Goal: Transaction & Acquisition: Purchase product/service

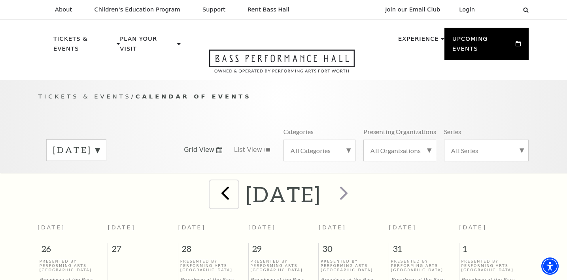
click at [214, 182] on span "prev" at bounding box center [225, 193] width 23 height 23
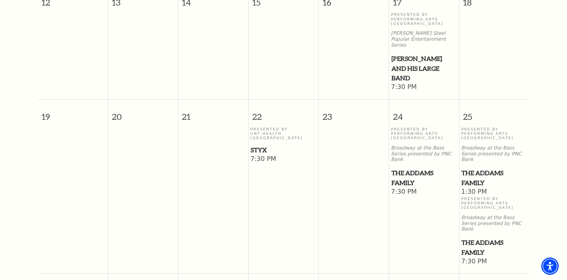
scroll to position [476, 0]
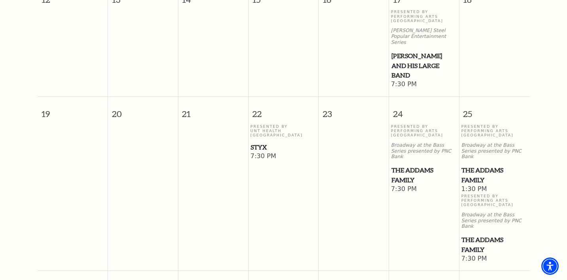
click at [481, 165] on span "The Addams Family" at bounding box center [495, 174] width 66 height 19
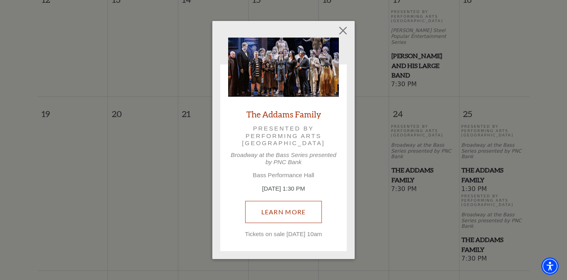
click at [305, 203] on link "Learn More" at bounding box center [283, 212] width 77 height 22
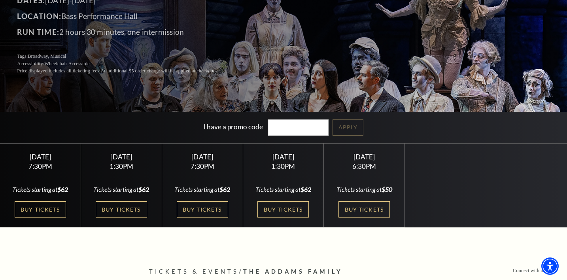
scroll to position [111, 0]
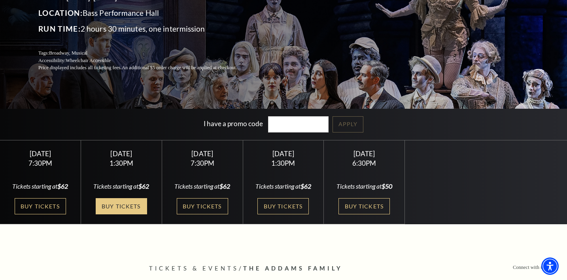
click at [115, 214] on link "Buy Tickets" at bounding box center [121, 206] width 51 height 16
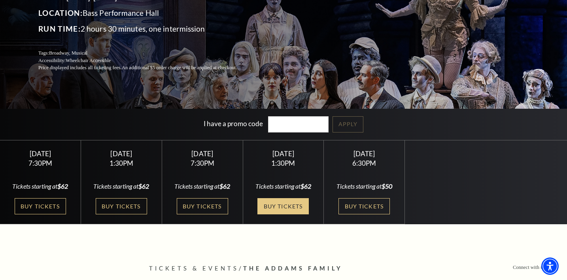
click at [272, 204] on link "Buy Tickets" at bounding box center [282, 206] width 51 height 16
click at [280, 204] on link "Buy Tickets" at bounding box center [282, 206] width 51 height 16
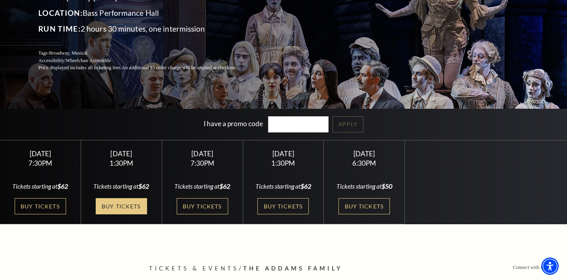
click at [142, 211] on link "Buy Tickets" at bounding box center [121, 206] width 51 height 16
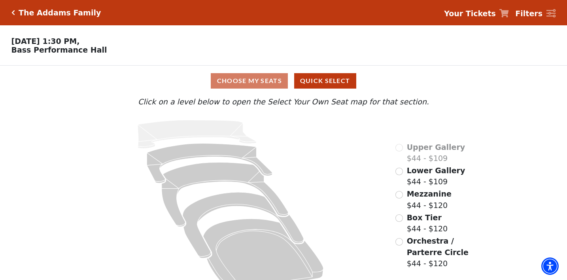
scroll to position [17, 0]
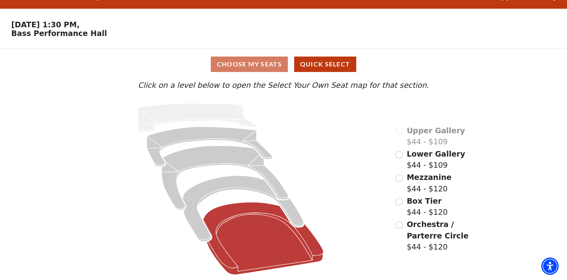
click at [263, 217] on icon at bounding box center [263, 238] width 120 height 73
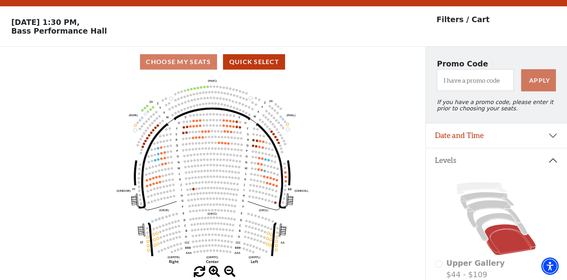
scroll to position [36, 0]
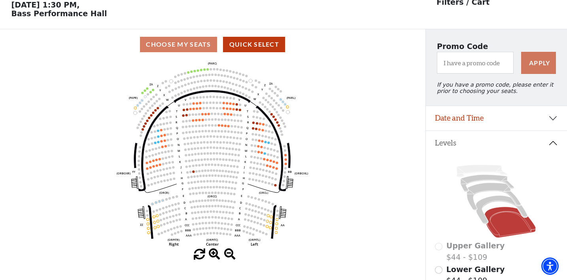
click at [219, 126] on use "Seat Selected" at bounding box center [219, 125] width 3 height 3
click at [212, 254] on span at bounding box center [214, 254] width 11 height 11
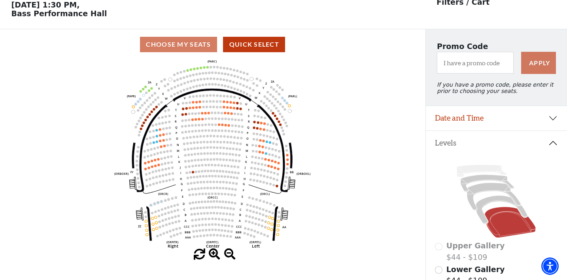
click at [212, 254] on span at bounding box center [214, 254] width 11 height 11
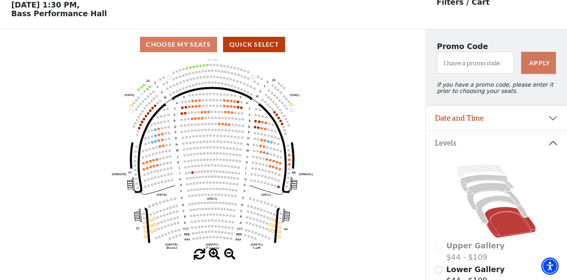
click at [212, 254] on span at bounding box center [214, 254] width 11 height 11
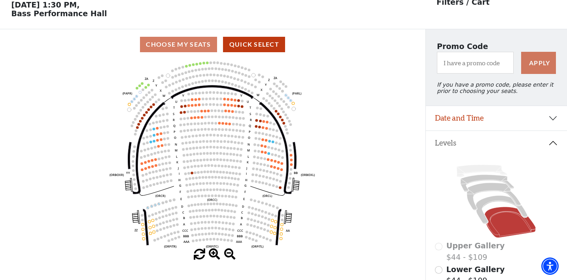
click at [212, 254] on span at bounding box center [214, 254] width 11 height 11
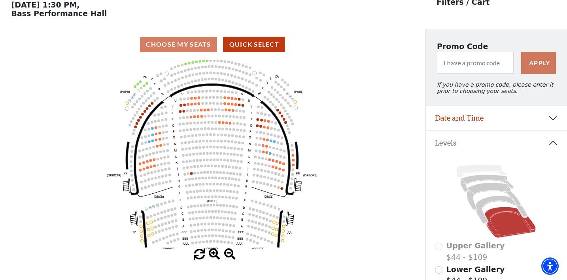
click at [212, 254] on span at bounding box center [214, 254] width 11 height 11
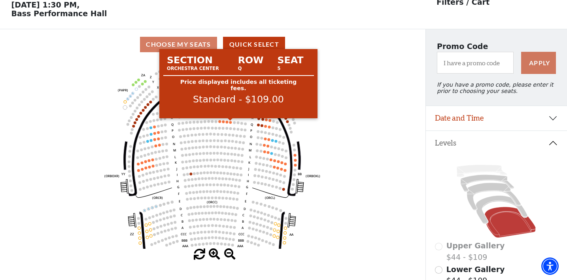
click at [229, 123] on circle at bounding box center [230, 122] width 3 height 3
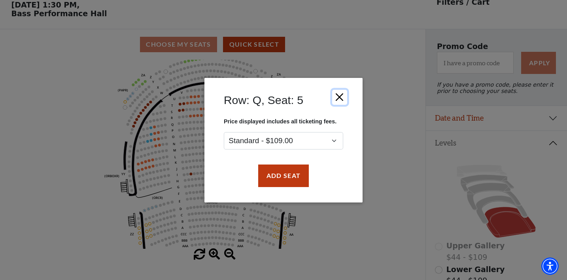
click at [340, 98] on button "Close" at bounding box center [339, 96] width 15 height 15
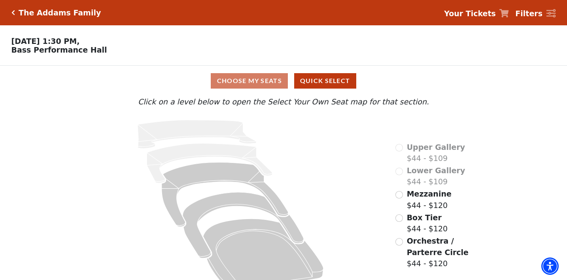
scroll to position [17, 0]
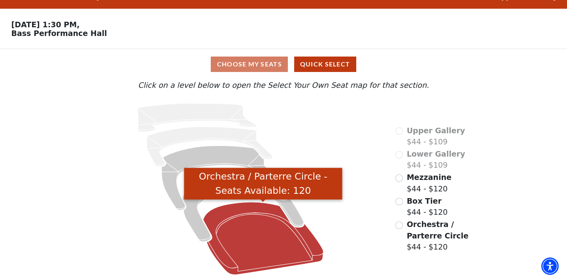
click at [274, 228] on icon "Orchestra / Parterre Circle - Seats Available: 120" at bounding box center [263, 238] width 120 height 73
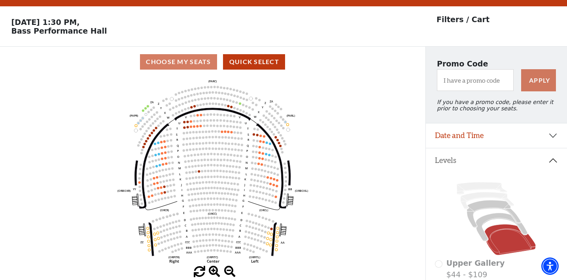
scroll to position [36, 0]
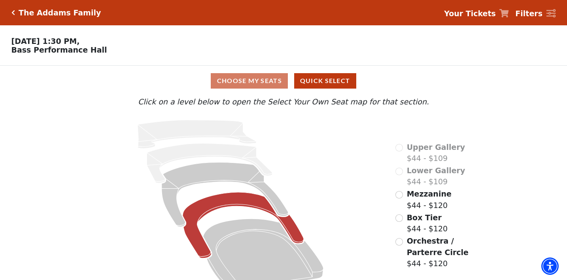
click at [292, 223] on icon at bounding box center [242, 225] width 121 height 66
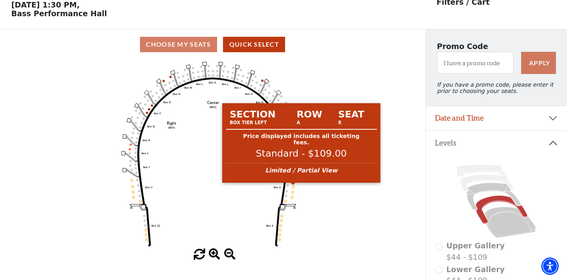
scroll to position [36, 0]
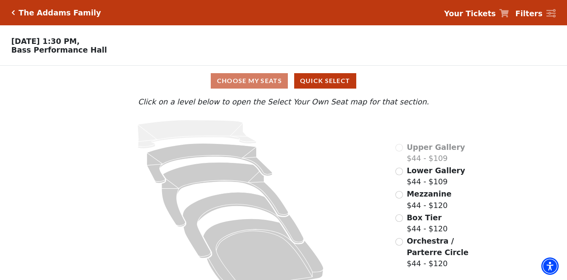
scroll to position [17, 0]
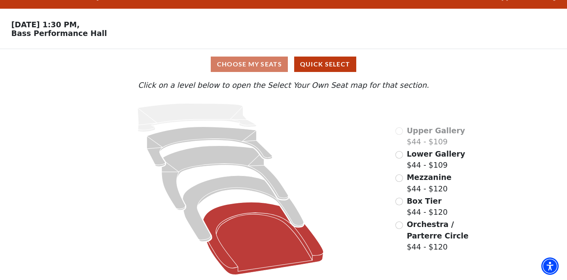
click at [255, 248] on icon at bounding box center [263, 238] width 120 height 73
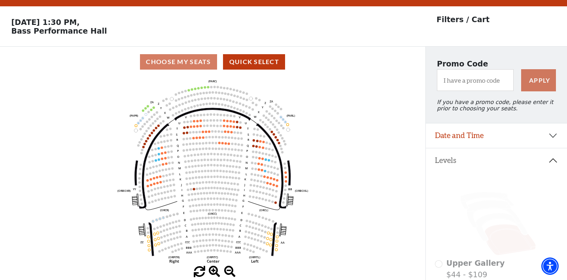
scroll to position [36, 0]
